Goal: Navigation & Orientation: Find specific page/section

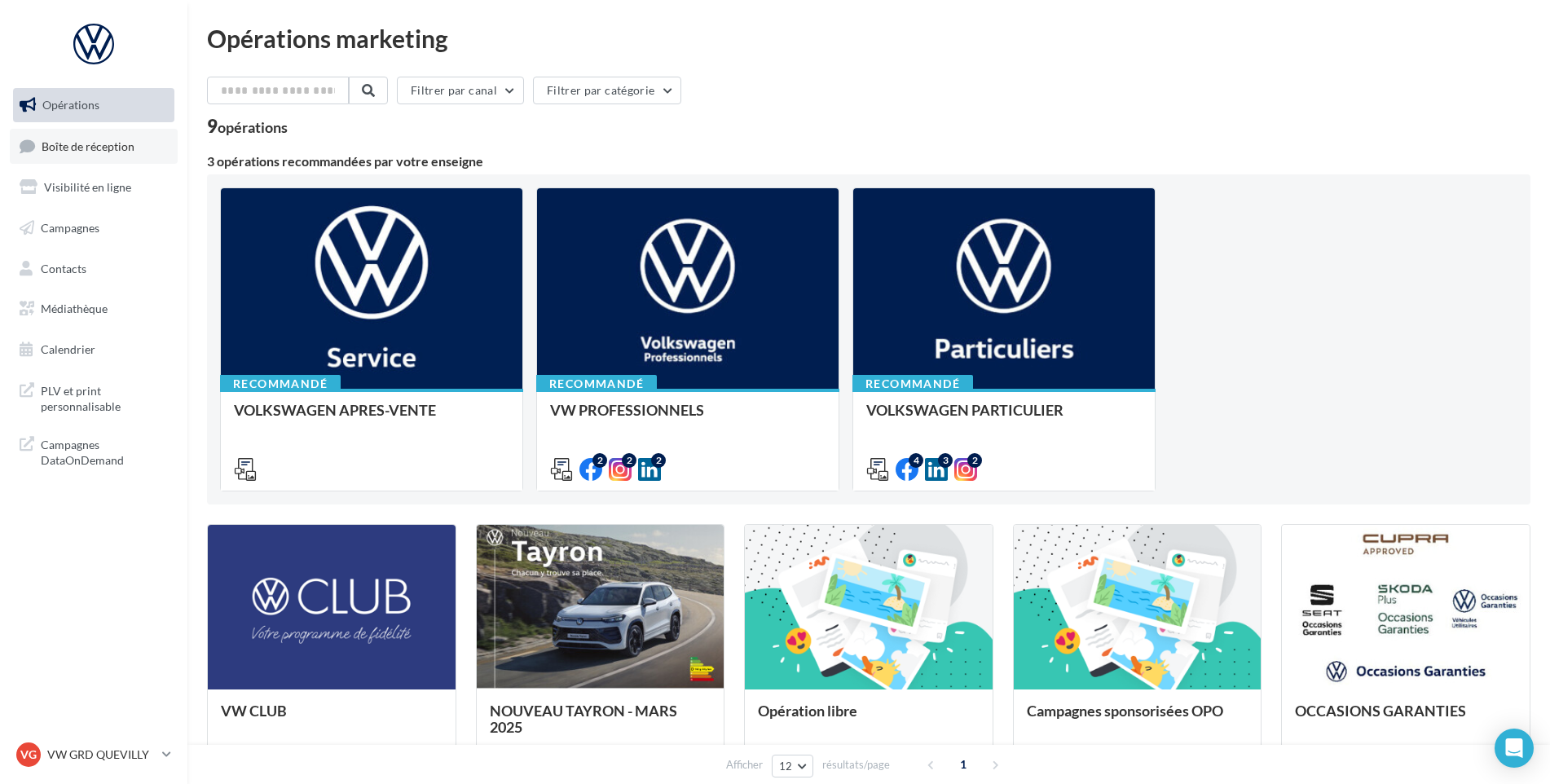
click at [73, 144] on span "Boîte de réception" at bounding box center [88, 145] width 93 height 13
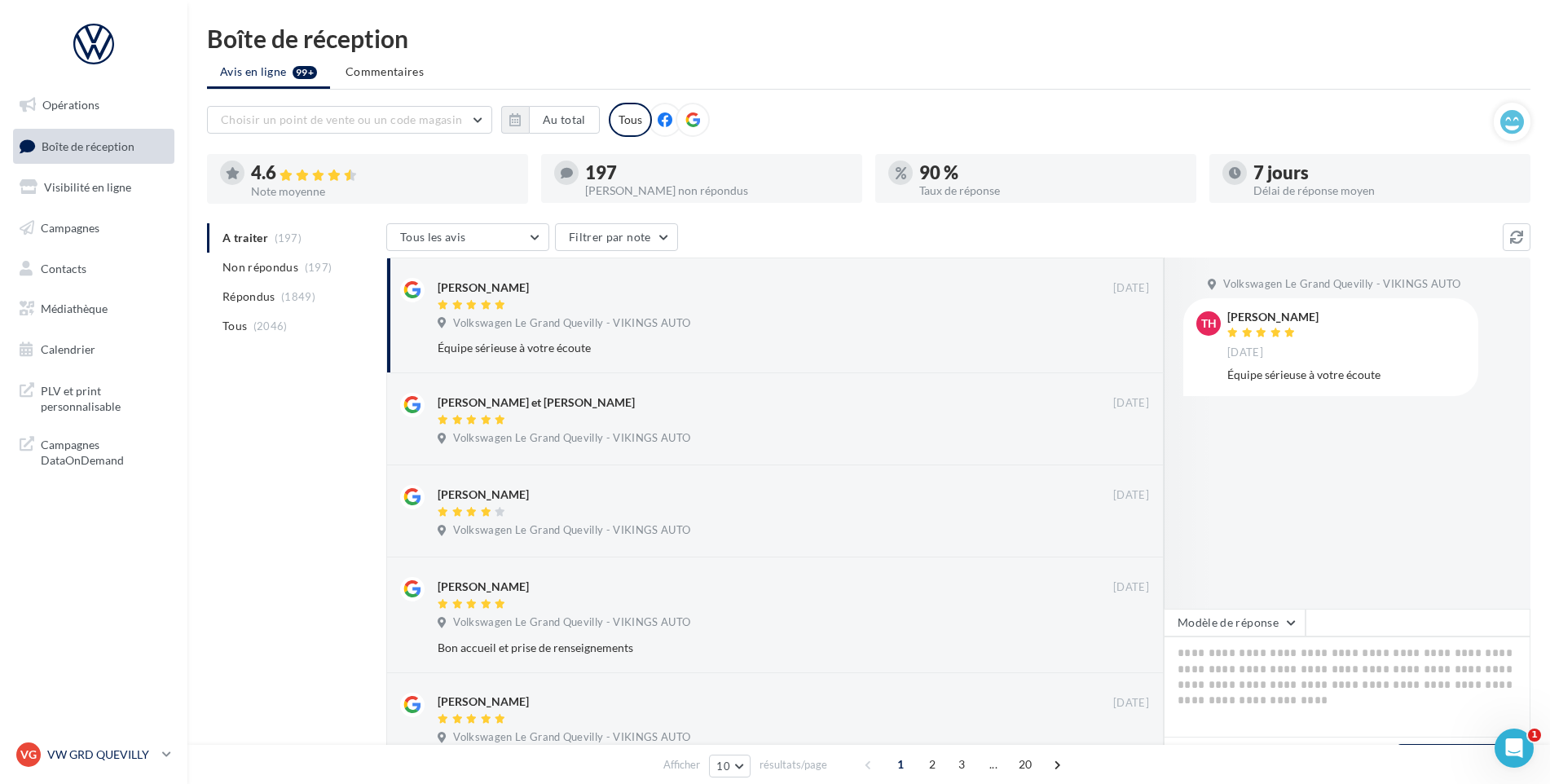
click at [85, 758] on p "VW GRD QUEVILLY" at bounding box center [101, 754] width 108 height 16
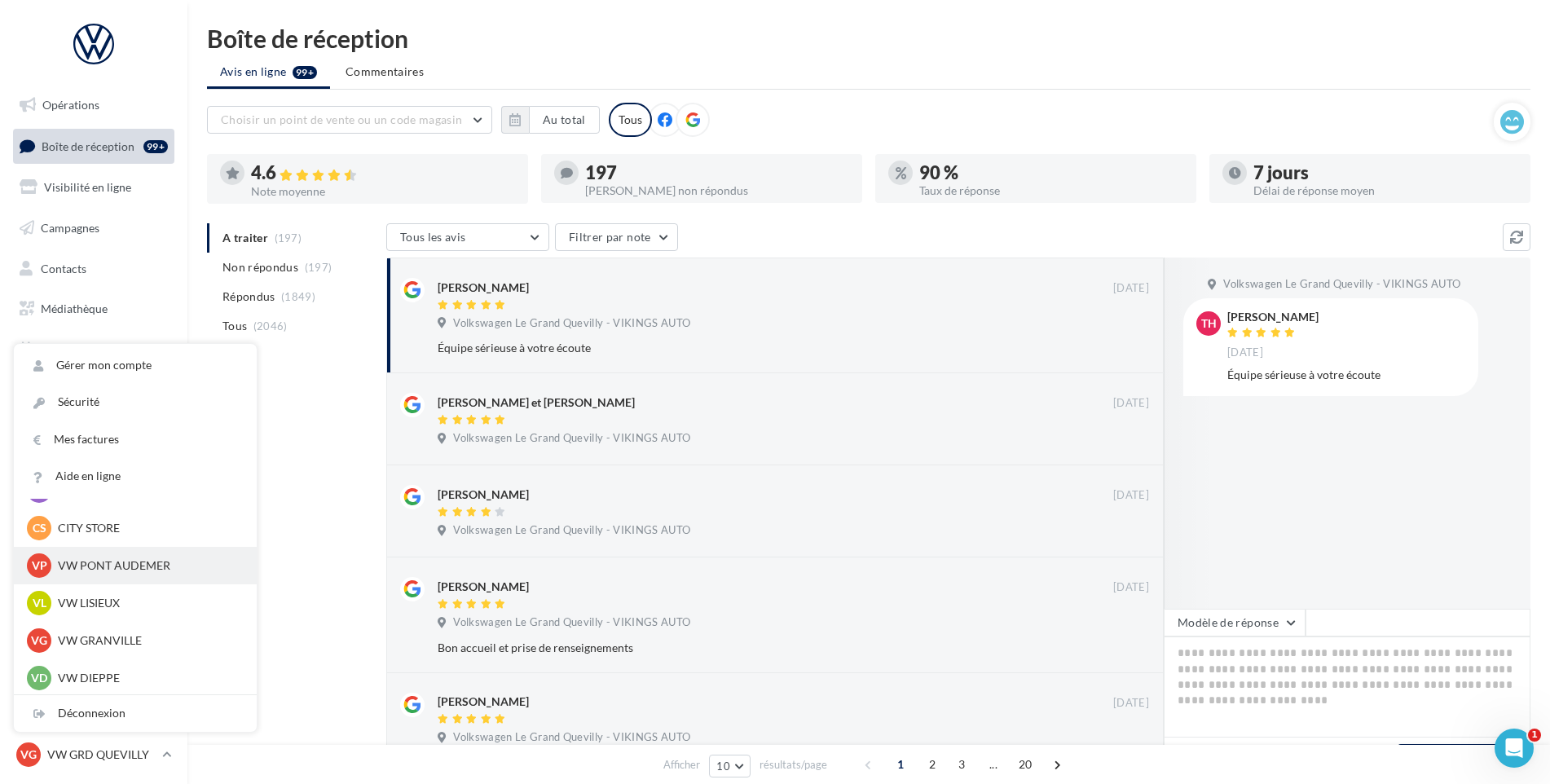
scroll to position [280, 0]
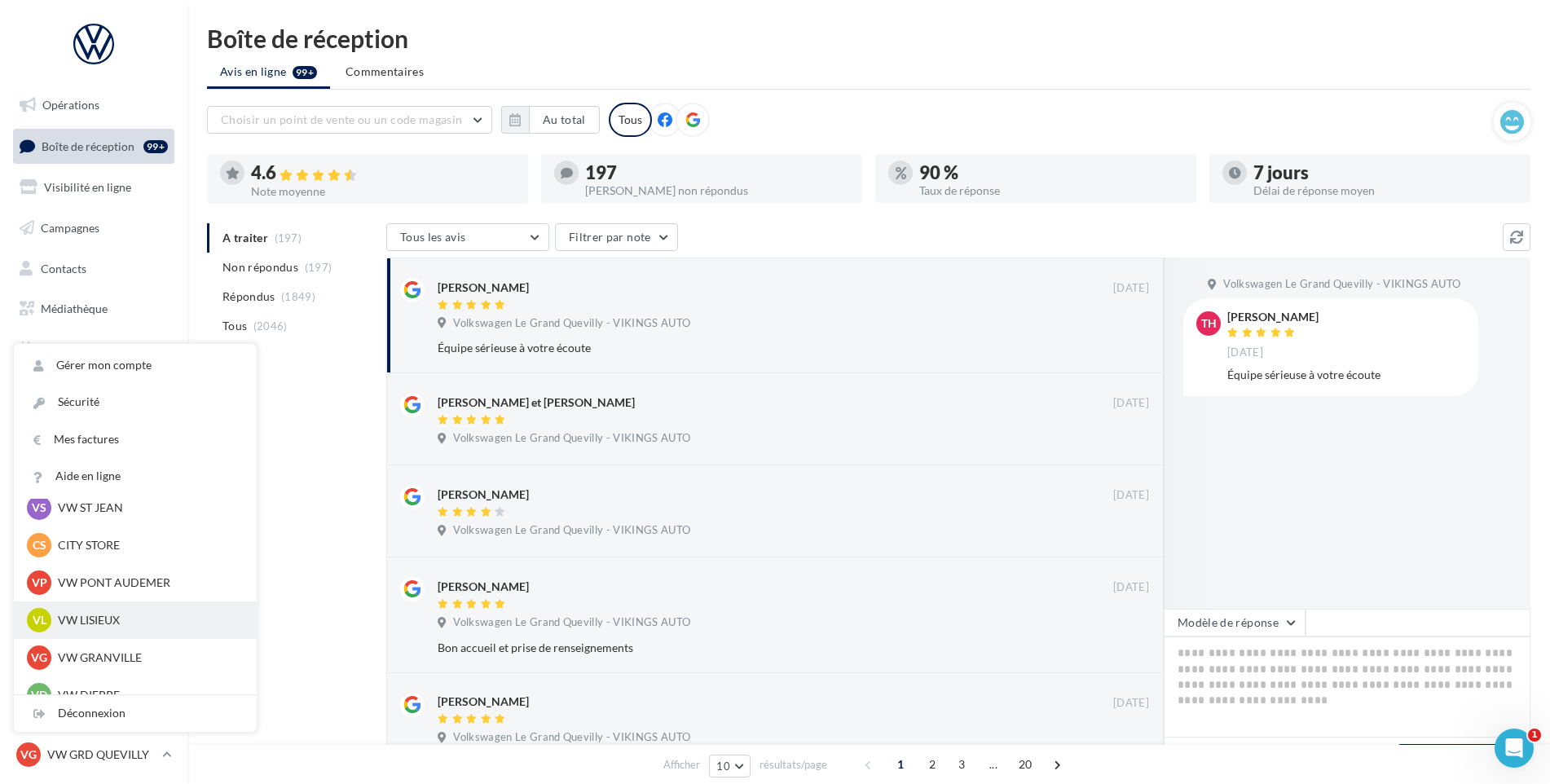
click at [122, 627] on p "VW LISIEUX" at bounding box center [148, 620] width 179 height 16
